Goal: Task Accomplishment & Management: Complete application form

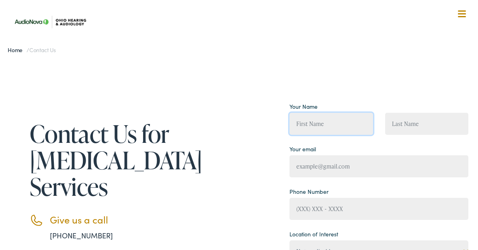
click at [306, 119] on input "Contact form" at bounding box center [331, 124] width 84 height 22
type input "[PERSON_NAME]"
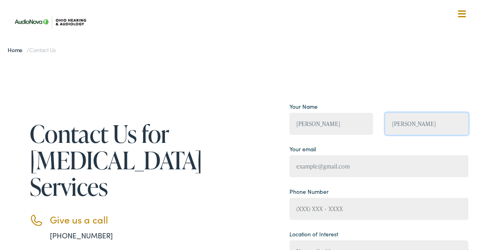
type input "[PERSON_NAME]"
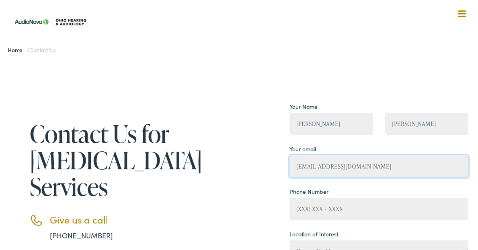
type input "[EMAIL_ADDRESS][DOMAIN_NAME]"
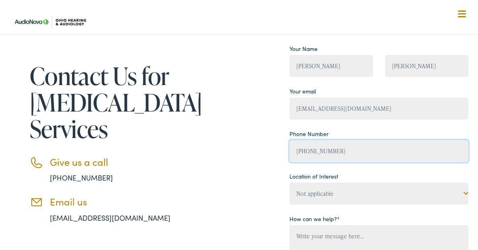
scroll to position [73, 0]
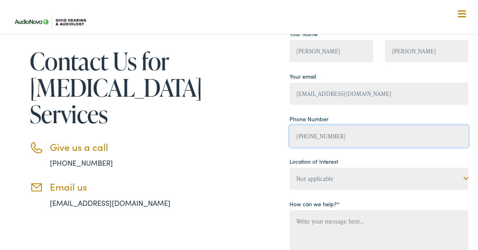
type input "[PHONE_NUMBER]"
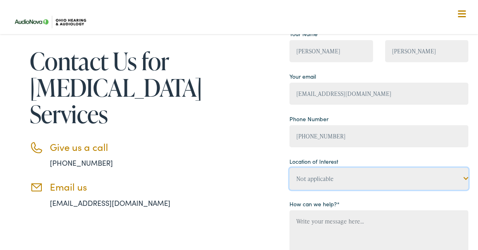
click at [313, 183] on select "Not applicable [US_STATE] Hearing & [MEDICAL_DATA], [GEOGRAPHIC_DATA] [US_STATE…" at bounding box center [378, 179] width 179 height 22
select select "[US_STATE] Hearing & [MEDICAL_DATA], [GEOGRAPHIC_DATA]"
click at [289, 168] on select "Not applicable [US_STATE] Hearing & [MEDICAL_DATA], [GEOGRAPHIC_DATA] [US_STATE…" at bounding box center [378, 179] width 179 height 22
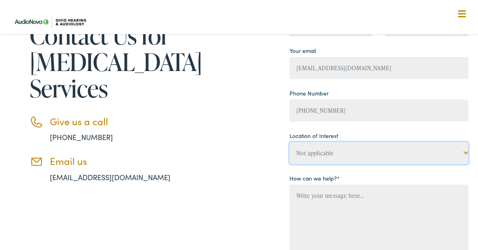
scroll to position [119, 0]
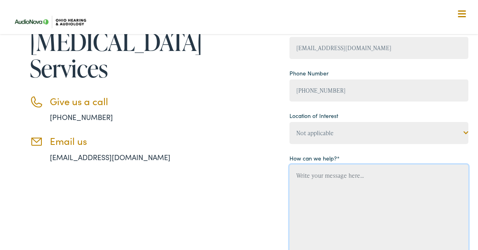
click at [314, 181] on textarea "Contact form" at bounding box center [378, 214] width 179 height 98
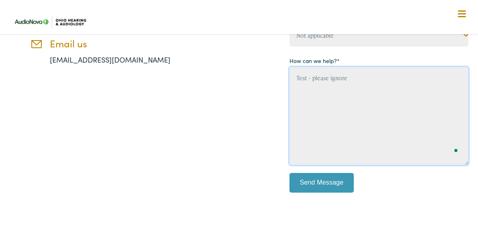
scroll to position [248, 0]
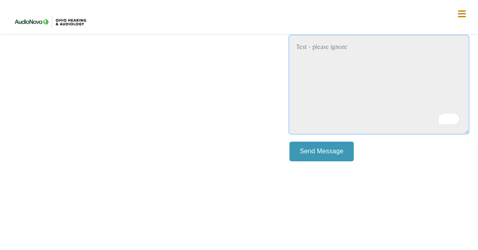
type textarea "Test - please ignore"
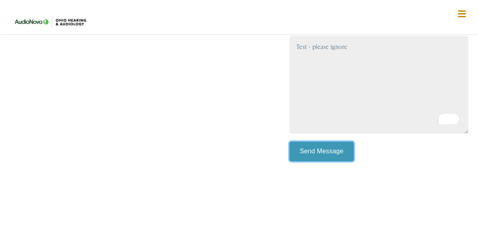
click at [324, 153] on input "Send Message" at bounding box center [321, 152] width 64 height 20
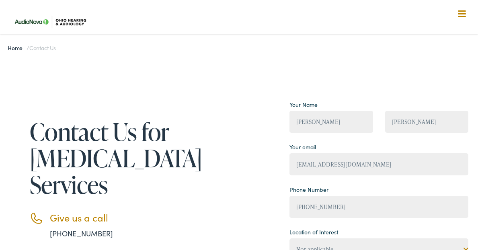
scroll to position [0, 0]
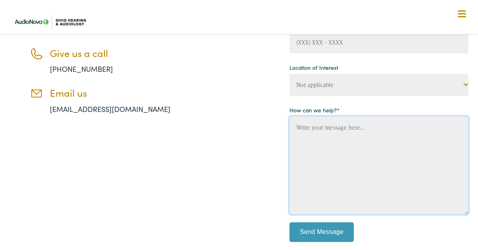
click at [336, 152] on textarea "Contact form" at bounding box center [378, 166] width 179 height 98
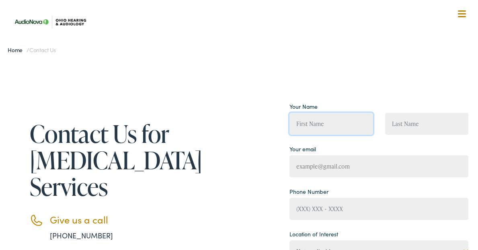
click at [321, 123] on input "Contact form" at bounding box center [331, 124] width 84 height 22
type input "[PERSON_NAME]"
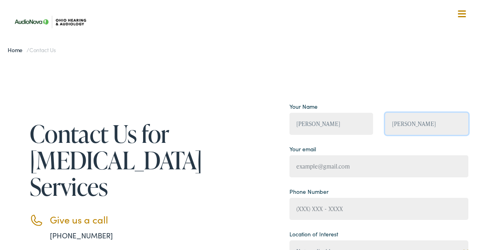
type input "[PERSON_NAME]"
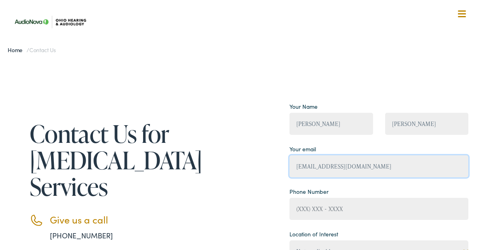
type input "[EMAIL_ADDRESS][DOMAIN_NAME]"
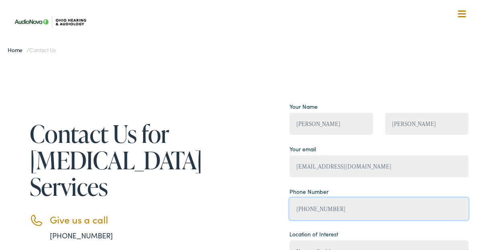
type input "[PHONE_NUMBER]"
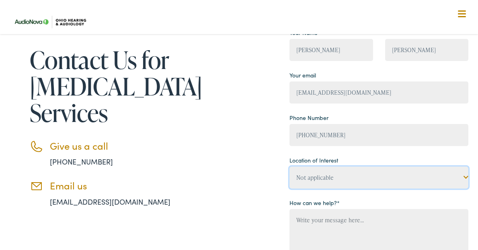
scroll to position [92, 0]
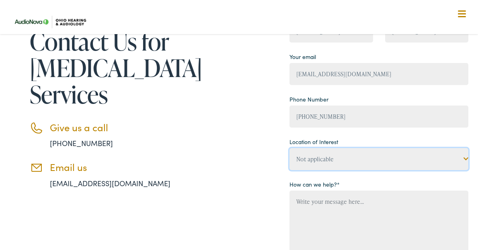
click at [341, 163] on select "Not applicable [US_STATE] Hearing & [MEDICAL_DATA], [GEOGRAPHIC_DATA] [US_STATE…" at bounding box center [378, 159] width 179 height 22
select select "[US_STATE] Hearing & [MEDICAL_DATA], [GEOGRAPHIC_DATA]"
click at [289, 148] on select "Not applicable [US_STATE] Hearing & [MEDICAL_DATA], [GEOGRAPHIC_DATA] [US_STATE…" at bounding box center [378, 159] width 179 height 22
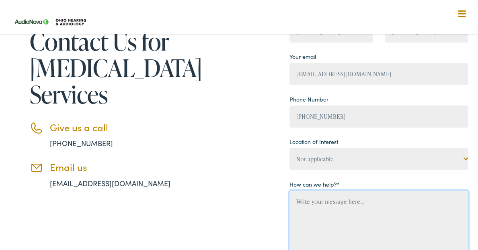
click at [324, 202] on textarea "To enrich screen reader interactions, please activate Accessibility in Grammarl…" at bounding box center [378, 240] width 179 height 98
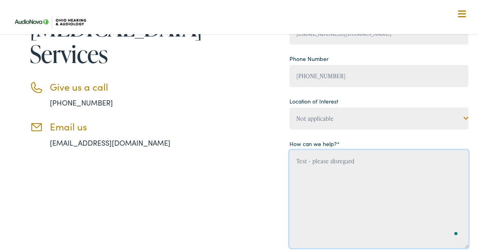
scroll to position [158, 0]
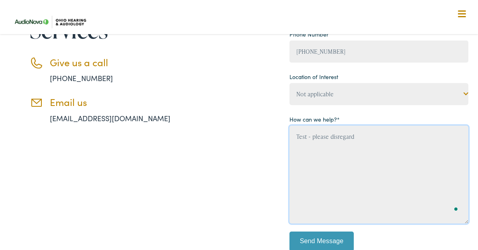
type textarea "Test - please disregard"
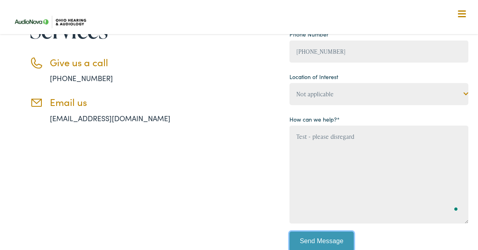
click at [322, 240] on input "Send Message" at bounding box center [321, 242] width 64 height 20
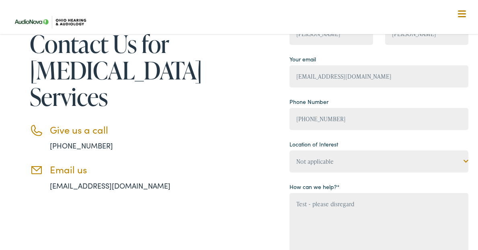
scroll to position [0, 0]
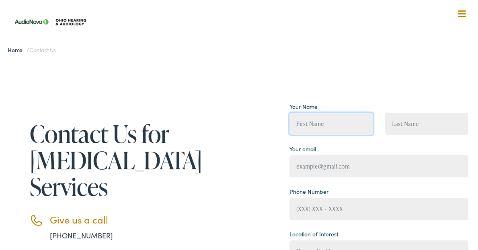
click at [309, 127] on input "Contact form" at bounding box center [331, 124] width 84 height 22
type input "[PERSON_NAME]"
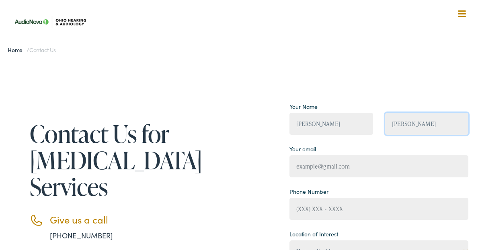
type input "[PERSON_NAME]"
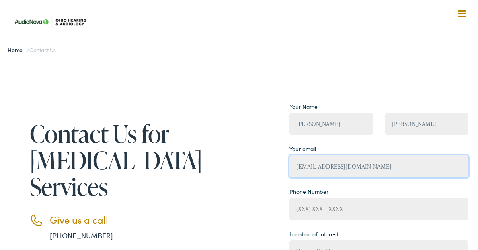
type input "[EMAIL_ADDRESS][DOMAIN_NAME]"
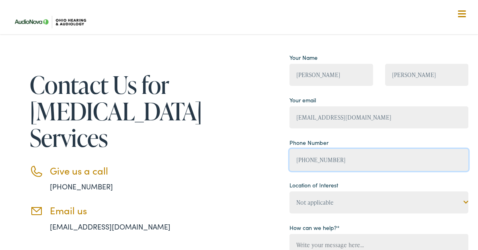
scroll to position [94, 0]
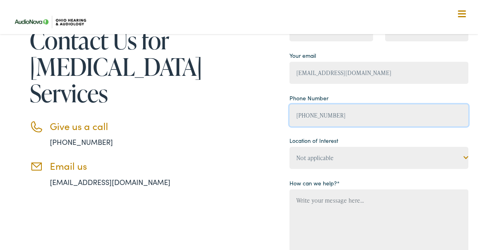
type input "[PHONE_NUMBER]"
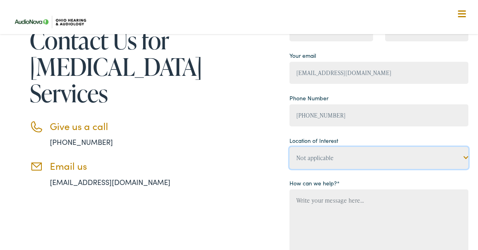
click at [340, 161] on select "Not applicable [US_STATE] Hearing & [MEDICAL_DATA], [GEOGRAPHIC_DATA] [US_STATE…" at bounding box center [378, 158] width 179 height 22
select select "[US_STATE] Hearing & [MEDICAL_DATA], Chillicothe"
click at [289, 147] on select "Not applicable [US_STATE] Hearing & [MEDICAL_DATA], [GEOGRAPHIC_DATA] [US_STATE…" at bounding box center [378, 158] width 179 height 22
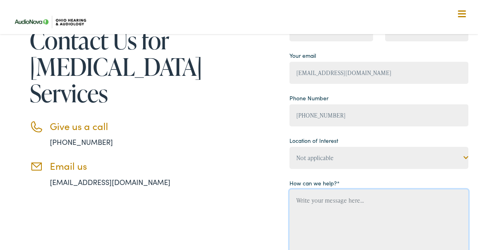
click at [324, 205] on textarea "Contact form" at bounding box center [378, 239] width 179 height 98
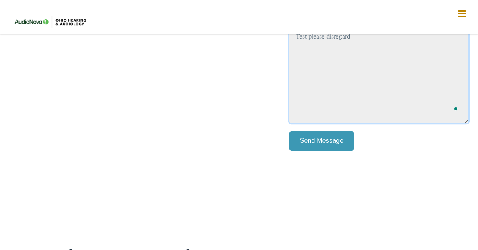
scroll to position [292, 0]
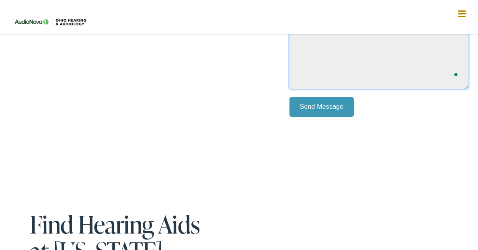
type textarea "Test please disregard"
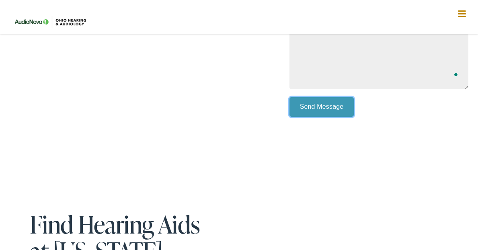
click at [317, 113] on input "Send Message" at bounding box center [321, 107] width 64 height 20
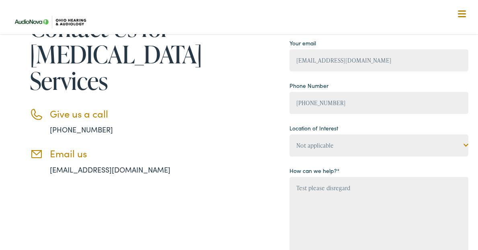
scroll to position [89, 0]
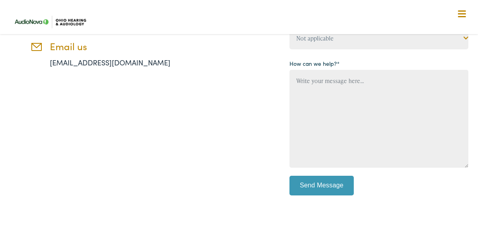
scroll to position [207, 0]
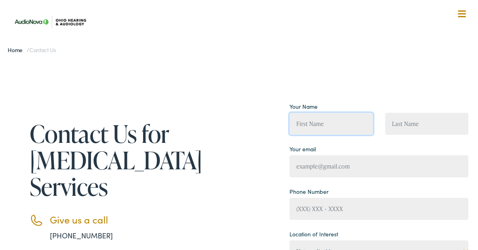
click at [333, 121] on input "Contact form" at bounding box center [331, 124] width 84 height 22
type input "[PERSON_NAME]"
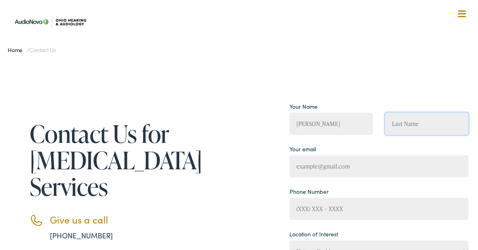
type input "a"
type input "[PERSON_NAME]"
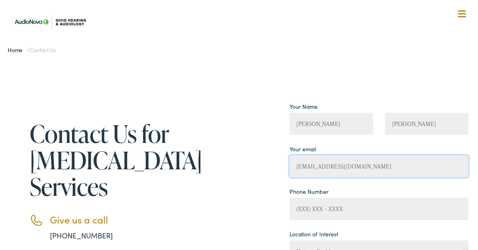
type input "[EMAIL_ADDRESS][DOMAIN_NAME]"
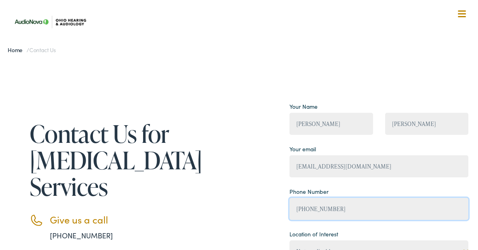
type input "[PHONE_NUMBER]"
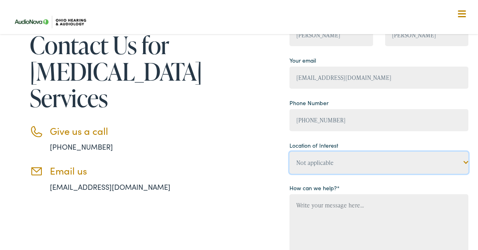
scroll to position [92, 0]
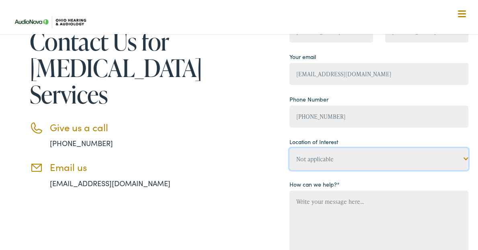
click at [346, 157] on select "Not applicable [US_STATE] Hearing & [MEDICAL_DATA], [GEOGRAPHIC_DATA] [US_STATE…" at bounding box center [378, 159] width 179 height 22
select select "[US_STATE] Hearing & [MEDICAL_DATA], Chillicothe"
click at [289, 148] on select "Not applicable [US_STATE] Hearing & [MEDICAL_DATA], [GEOGRAPHIC_DATA] [US_STATE…" at bounding box center [378, 159] width 179 height 22
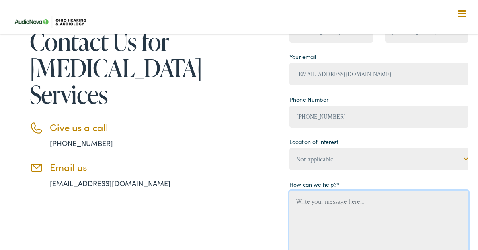
click at [325, 204] on textarea "Contact form" at bounding box center [378, 240] width 179 height 98
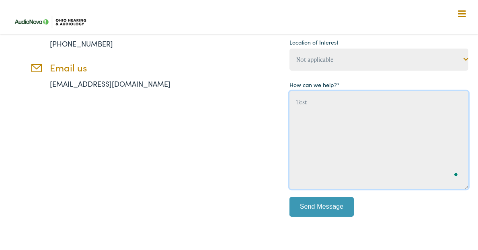
scroll to position [197, 0]
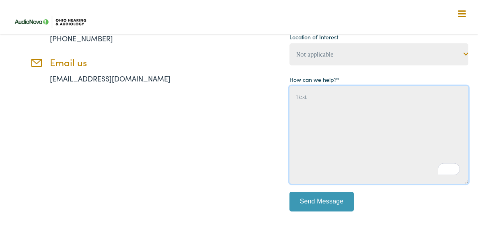
type textarea "Test"
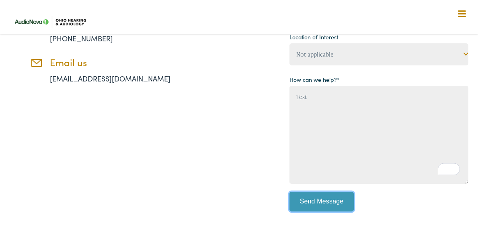
click at [327, 203] on input "Send Message" at bounding box center [321, 202] width 64 height 20
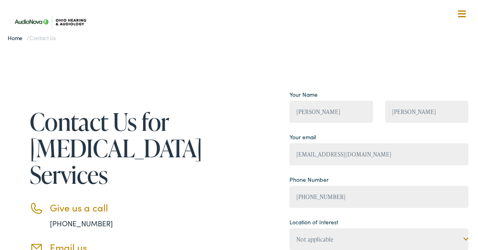
scroll to position [0, 0]
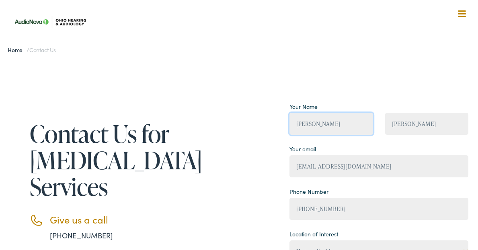
click at [322, 127] on input "[PERSON_NAME]" at bounding box center [331, 124] width 84 height 22
type input "J"
type input "[PERSON_NAME]"
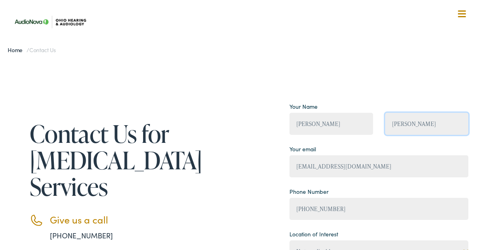
type input "[PERSON_NAME]"
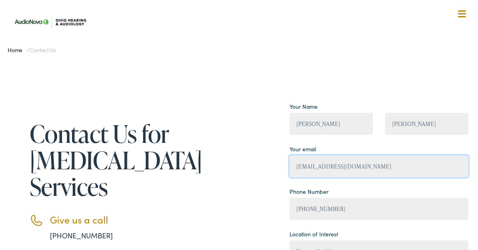
type input "[EMAIL_ADDRESS][DOMAIN_NAME]"
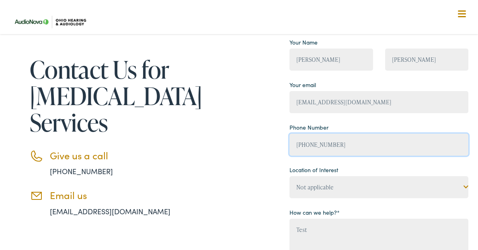
scroll to position [127, 0]
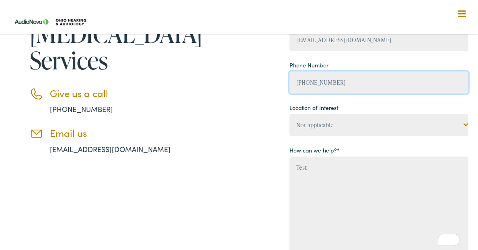
type input "[PHONE_NUMBER]"
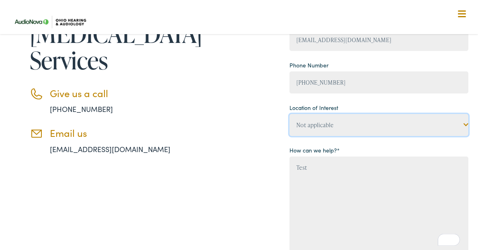
click at [341, 129] on select "Not applicable [US_STATE] Hearing & [MEDICAL_DATA], [GEOGRAPHIC_DATA] [US_STATE…" at bounding box center [378, 125] width 179 height 22
select select "[US_STATE] Hearing & [MEDICAL_DATA], [US_STATE]"
click at [289, 114] on select "Not applicable [US_STATE] Hearing & [MEDICAL_DATA], [GEOGRAPHIC_DATA] [US_STATE…" at bounding box center [378, 125] width 179 height 22
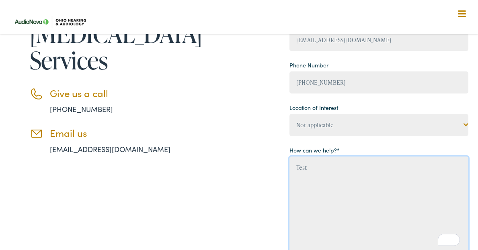
click at [323, 168] on textarea "Test" at bounding box center [378, 206] width 179 height 98
type textarea "T"
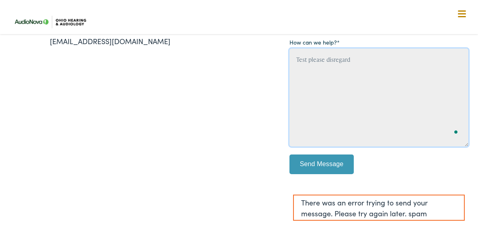
scroll to position [297, 0]
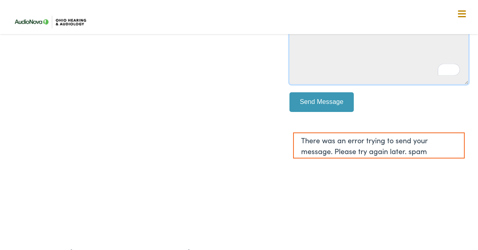
type textarea "Test please disregard"
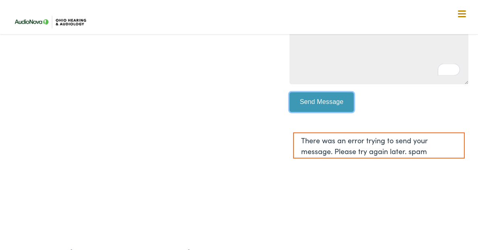
click at [333, 102] on input "Send Message" at bounding box center [321, 102] width 64 height 20
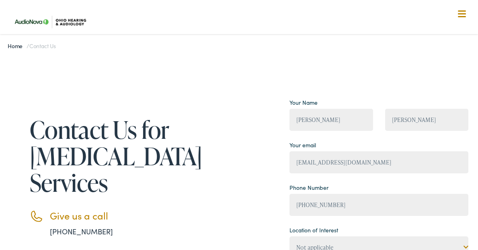
scroll to position [0, 0]
